Goal: Find specific page/section: Find specific page/section

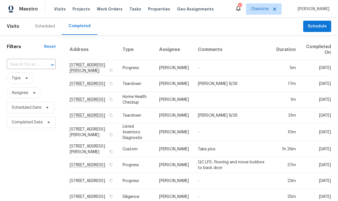
scroll to position [-2, 0]
click at [78, 8] on span "Projects" at bounding box center [82, 9] width 18 height 6
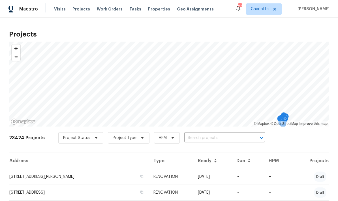
click at [226, 137] on input "text" at bounding box center [216, 138] width 65 height 9
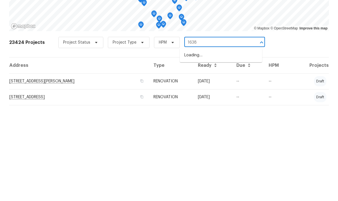
type input "1638 p"
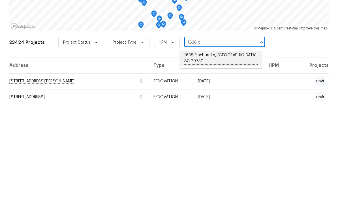
click at [230, 146] on li "1638 Pineburr Ln, [GEOGRAPHIC_DATA], SC 29730" at bounding box center [221, 154] width 82 height 16
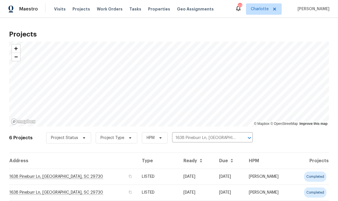
click at [95, 179] on td "1638 Pineburr Ln, [GEOGRAPHIC_DATA], SC 29730" at bounding box center [73, 177] width 128 height 16
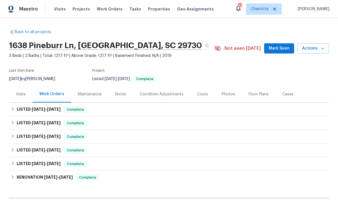
click at [201, 94] on div "Costs" at bounding box center [202, 95] width 11 height 6
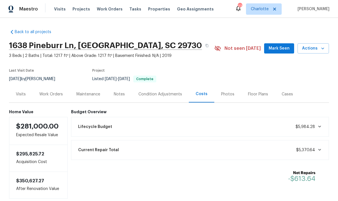
click at [48, 92] on div "Work Orders" at bounding box center [51, 95] width 24 height 6
